Goal: Information Seeking & Learning: Learn about a topic

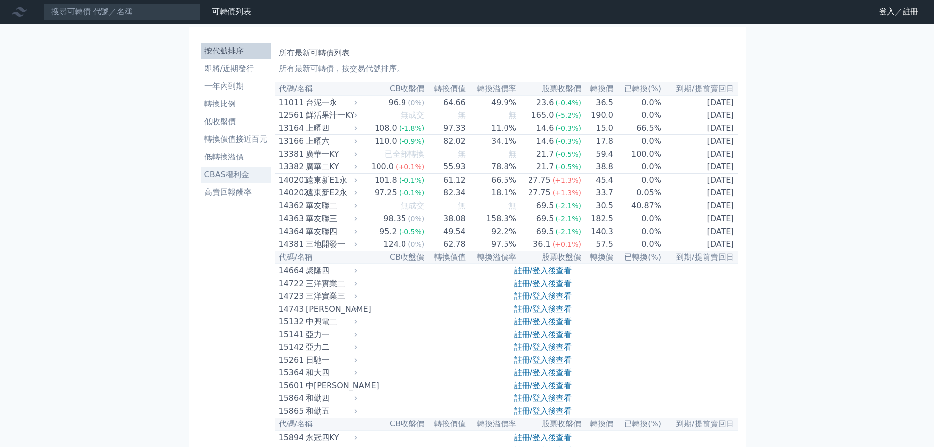
click at [245, 174] on li "CBAS權利金" at bounding box center [235, 175] width 71 height 12
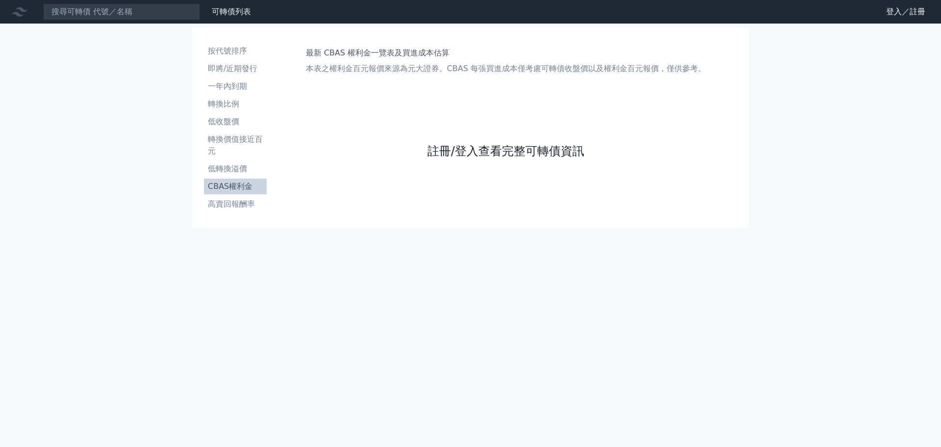
click at [469, 148] on link "註冊/登入查看完整可轉債資訊" at bounding box center [505, 151] width 157 height 16
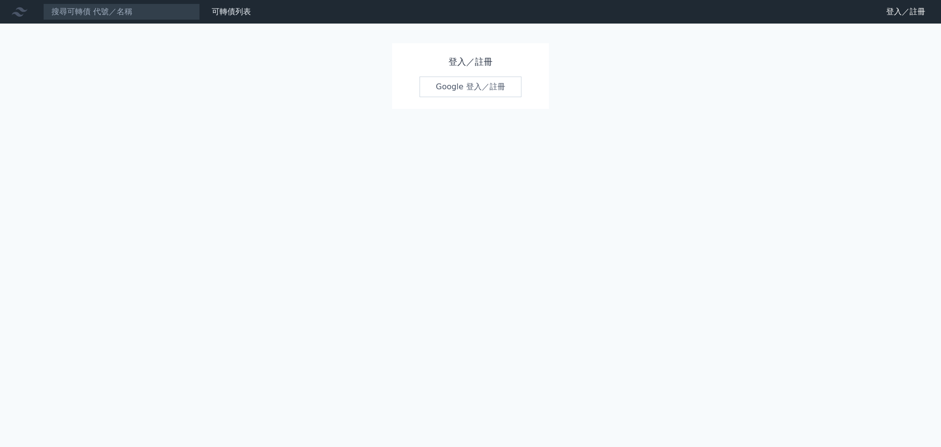
click at [449, 91] on link "Google 登入／註冊" at bounding box center [471, 86] width 102 height 21
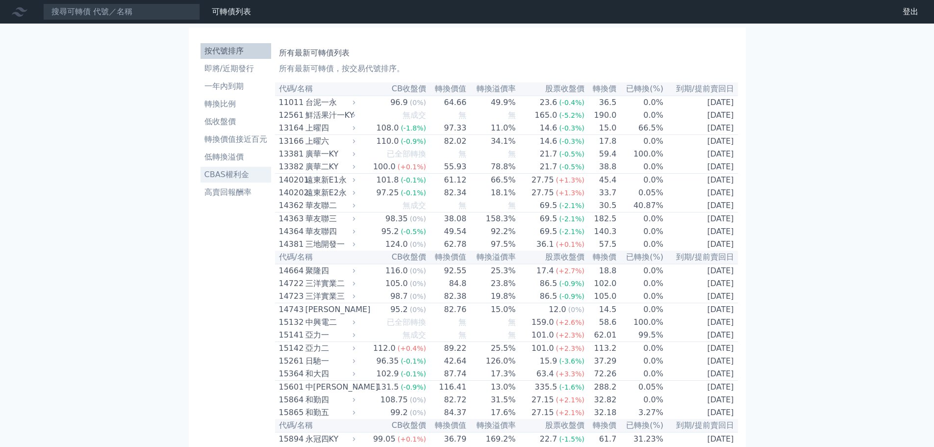
click at [248, 168] on link "CBAS權利金" at bounding box center [235, 175] width 71 height 16
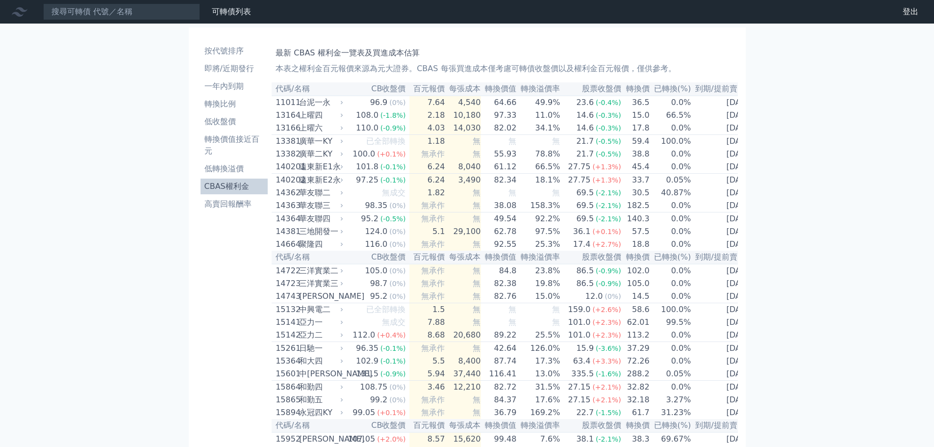
click at [247, 184] on li "CBAS權利金" at bounding box center [234, 186] width 68 height 12
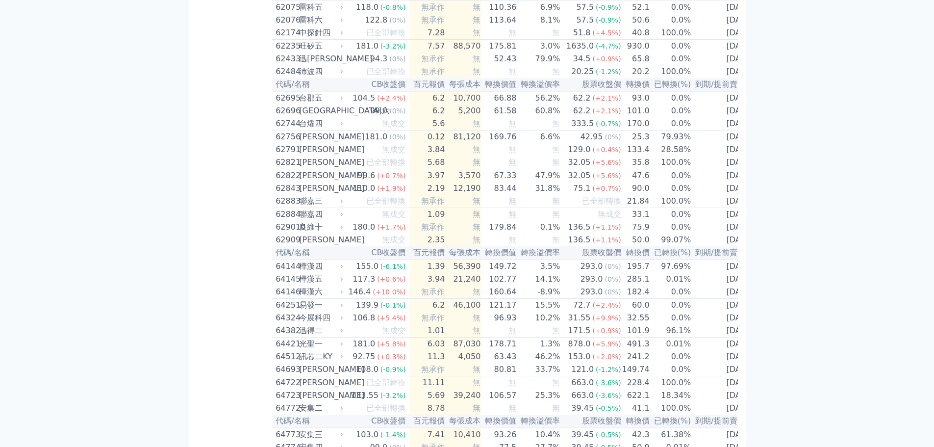
scroll to position [3710, 0]
